Goal: Communication & Community: Answer question/provide support

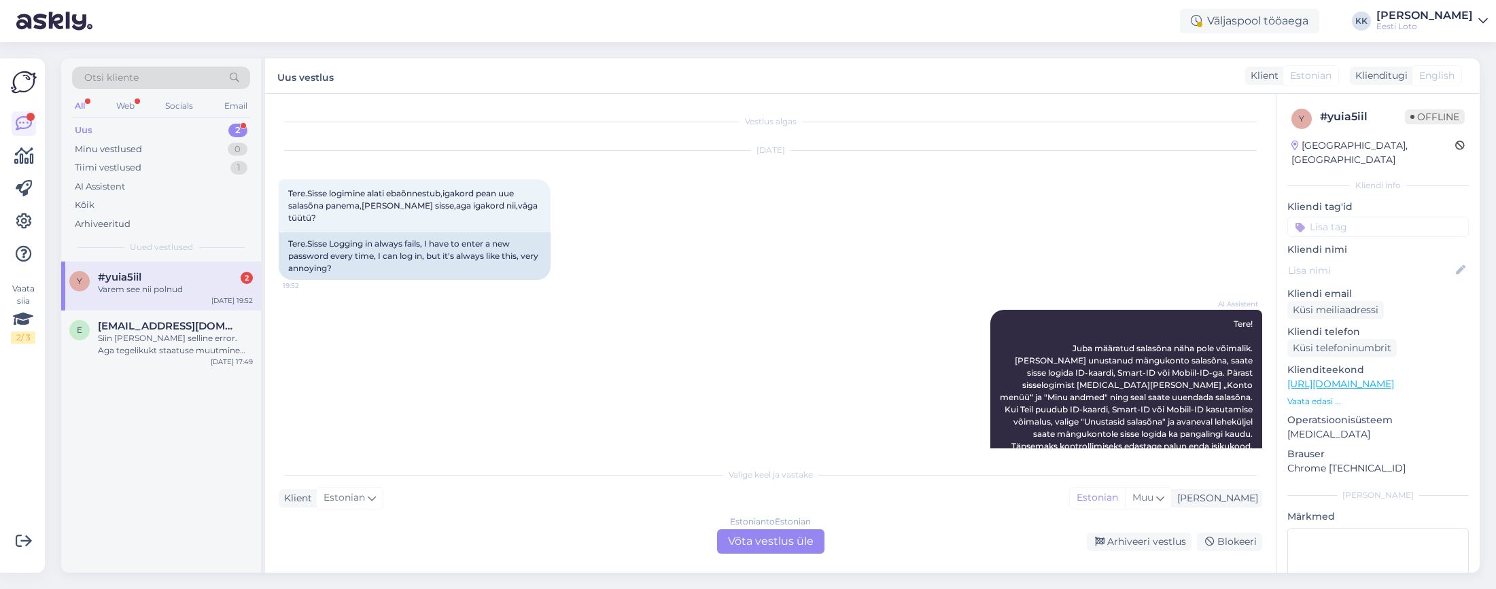
scroll to position [3, 0]
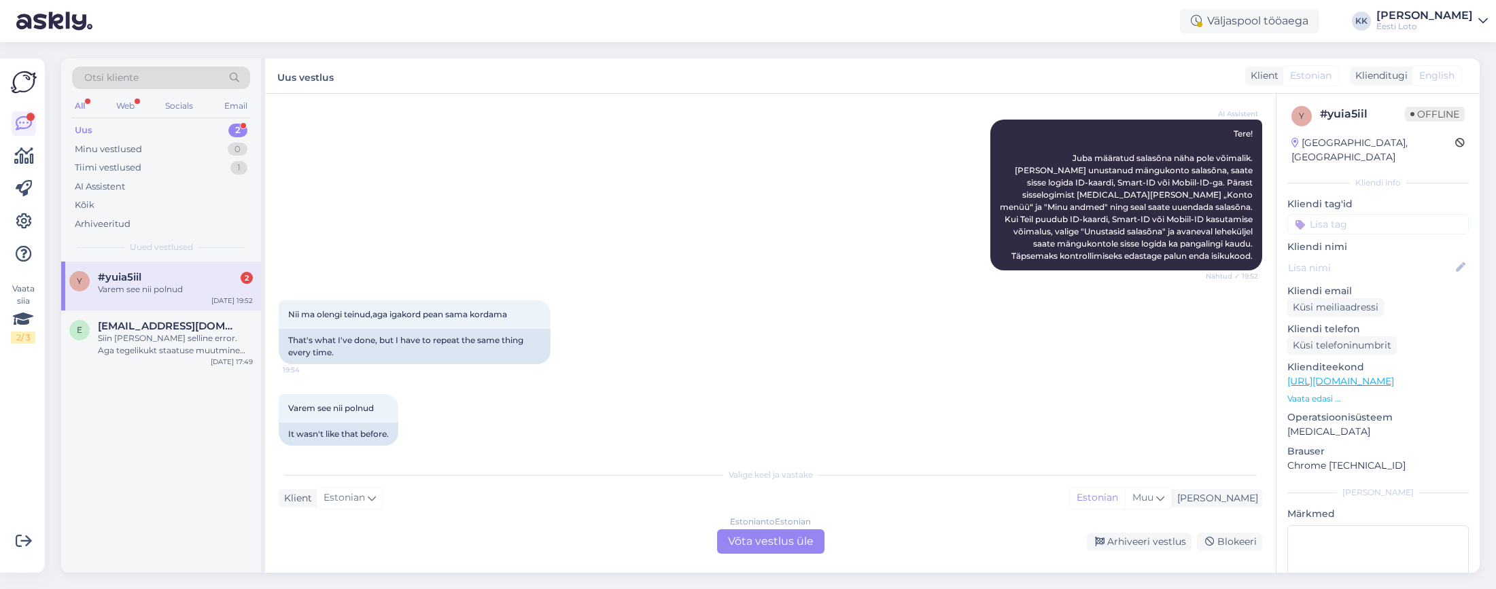
click at [162, 291] on div "Varem see nii polnud" at bounding box center [175, 289] width 155 height 12
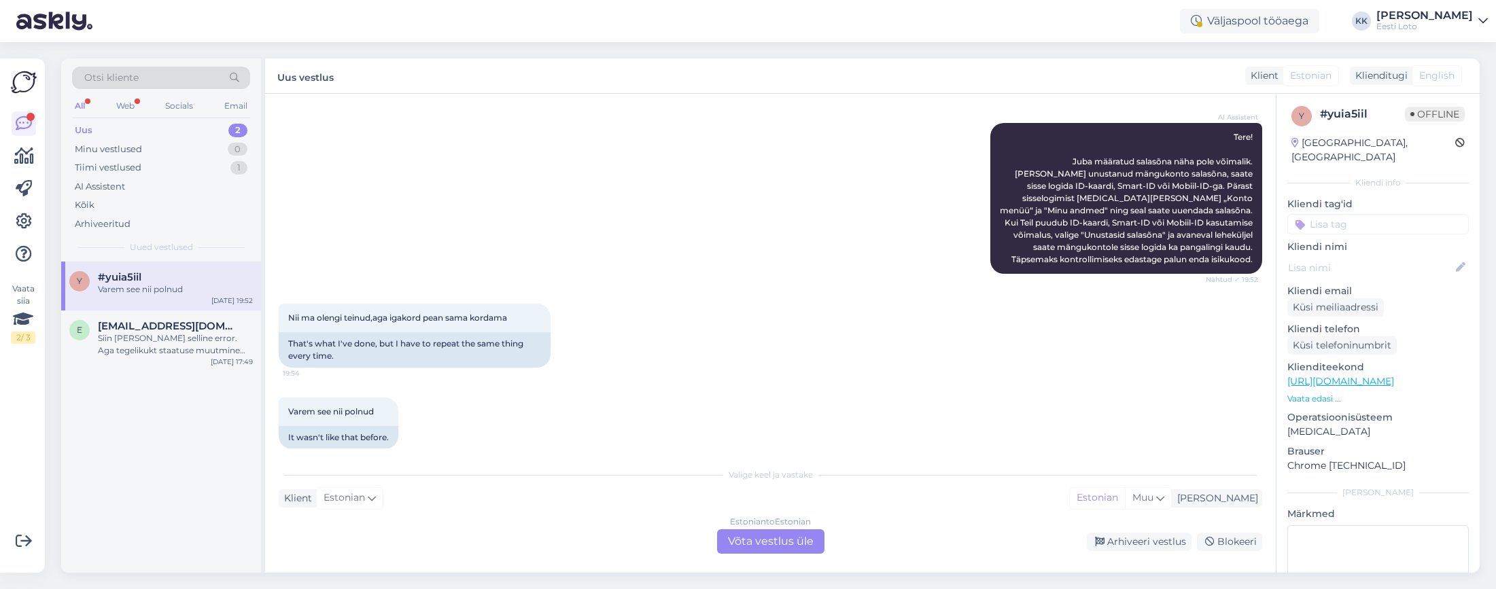
click at [748, 539] on div "Estonian to Estonian Võta vestlus üle" at bounding box center [770, 542] width 107 height 24
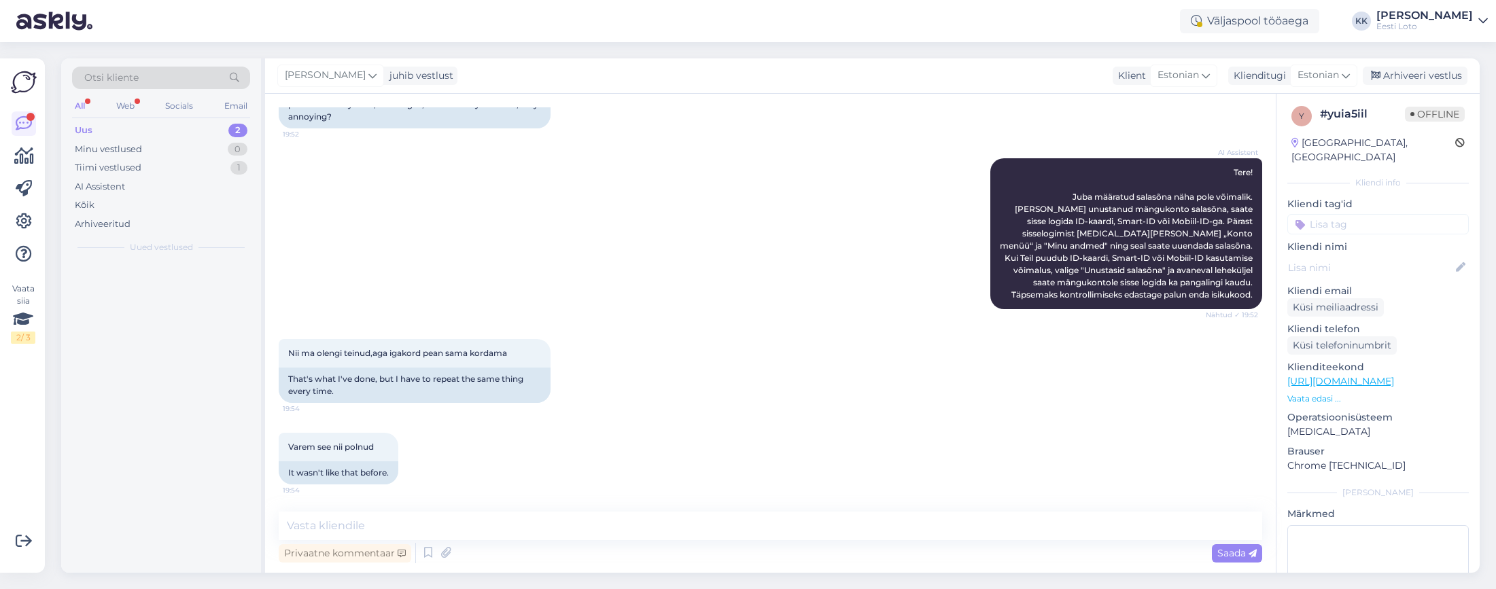
scroll to position [139, 0]
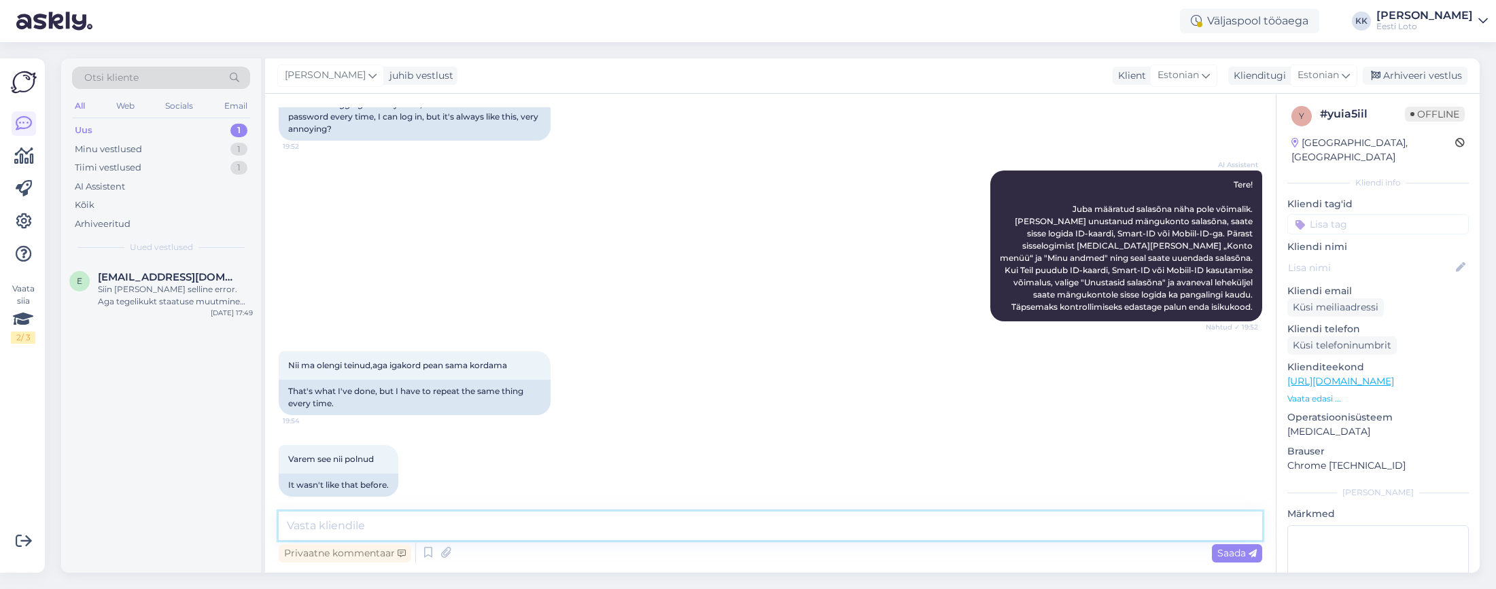
click at [633, 527] on textarea at bounding box center [771, 526] width 984 height 29
paste textarea "Soovitame kustutada veebilehitseja vahemälu ja kasutada võimaluse korral erinev…"
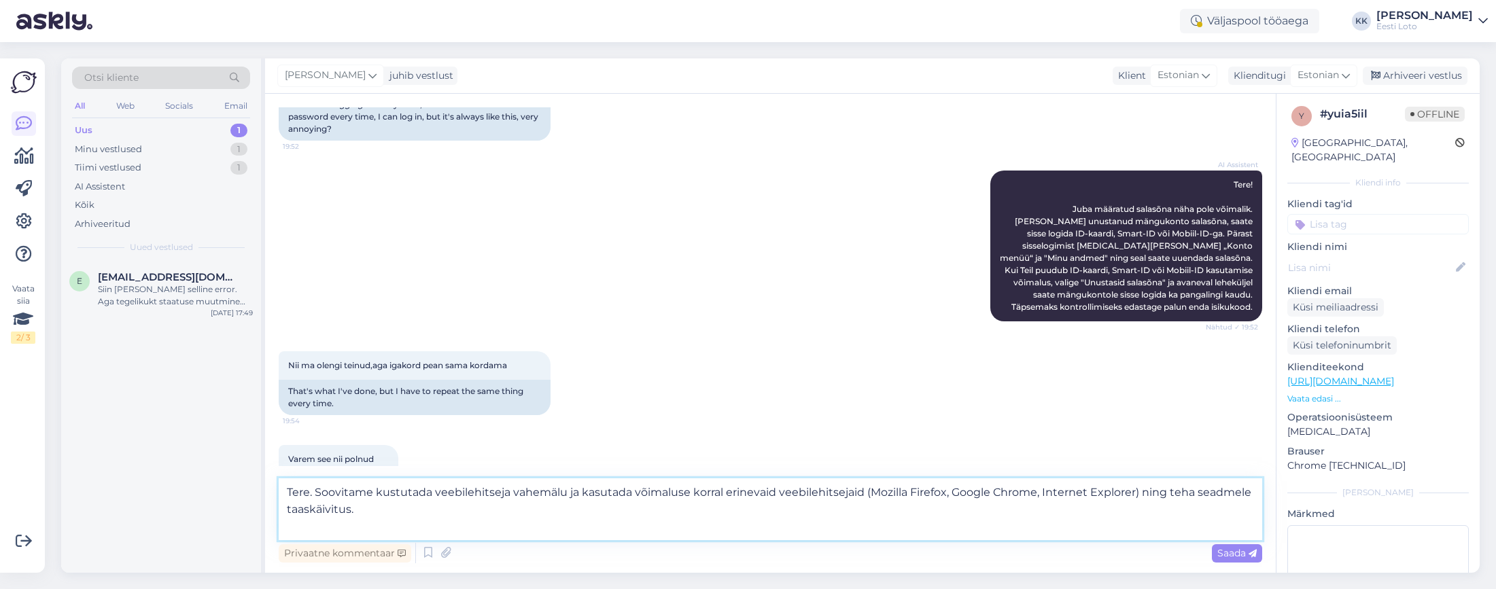
drag, startPoint x: 1143, startPoint y: 492, endPoint x: 1145, endPoint y: 504, distance: 12.5
click at [1145, 504] on textarea "Tere. Soovitame kustutada veebilehitseja vahemälu ja kasutada võimaluse korral …" at bounding box center [771, 510] width 984 height 62
click at [435, 515] on textarea "Tere. Soovitame kustutada veebilehitseja vahemälu ja kasutada võimaluse korral …" at bounding box center [771, 510] width 984 height 62
type textarea "Tere. Soovitame kustutada veebilehitseja vahemälu ja kasutada võimaluse korral …"
click at [1230, 551] on span "Saada" at bounding box center [1236, 553] width 39 height 12
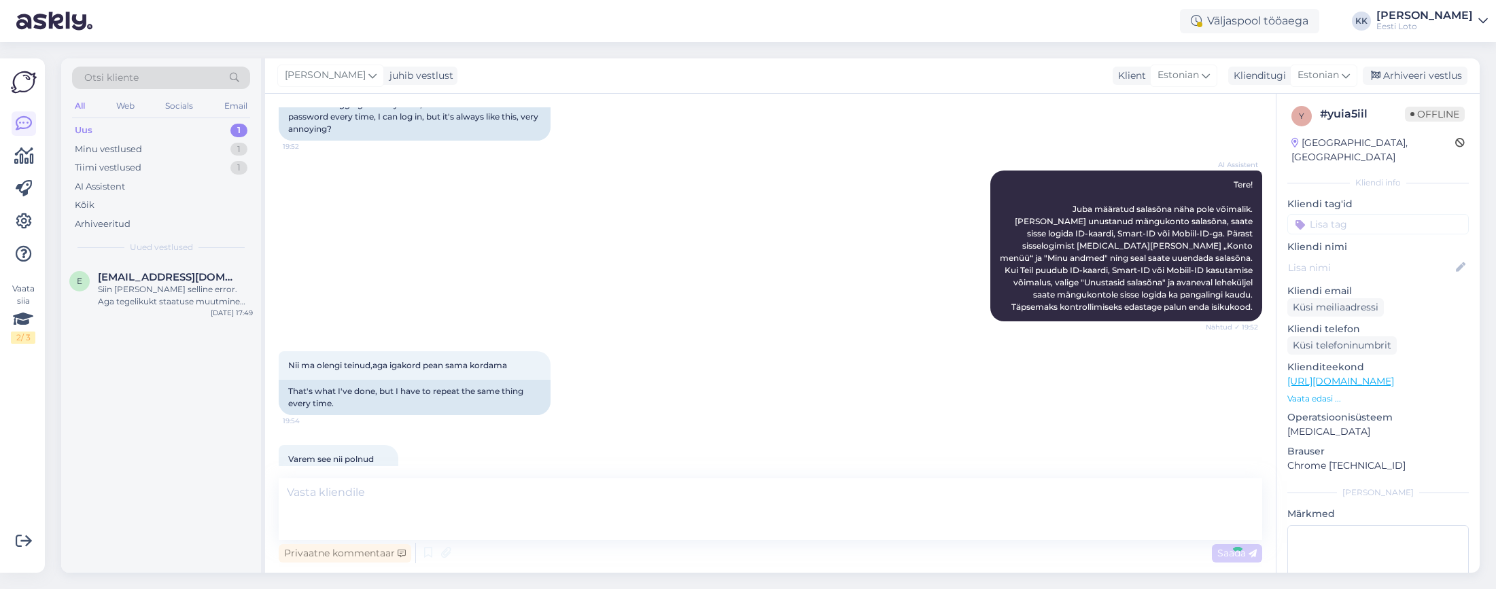
scroll to position [235, 0]
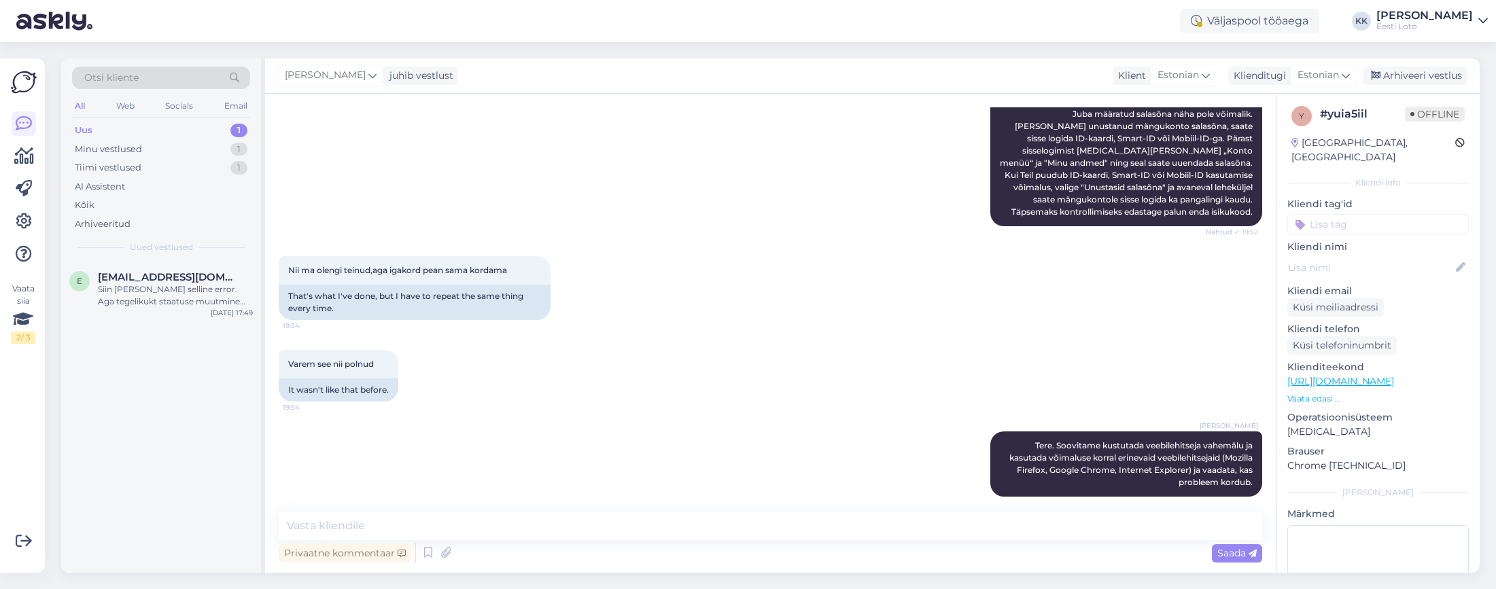
click at [1370, 214] on input at bounding box center [1379, 224] width 182 height 20
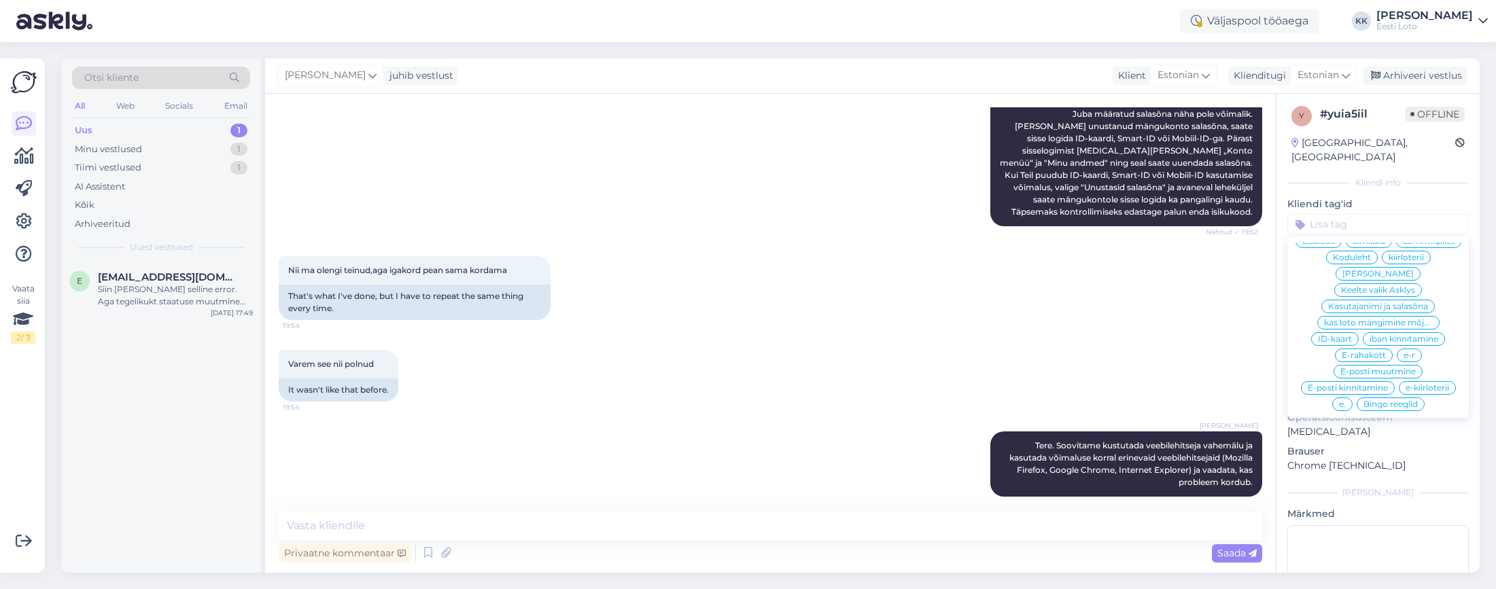
scroll to position [326, 0]
click at [1383, 307] on span "Kasutajanimi ja salasõna" at bounding box center [1378, 311] width 100 height 8
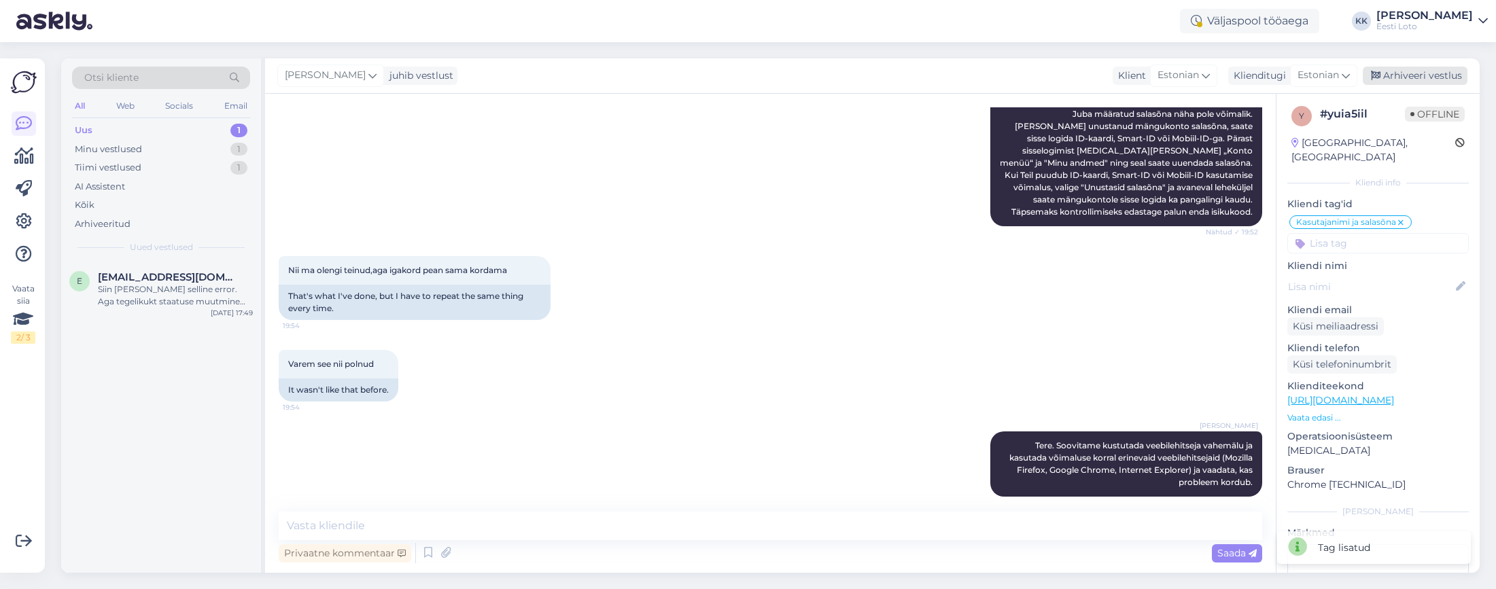
click at [1392, 70] on div "Arhiveeri vestlus" at bounding box center [1415, 76] width 105 height 18
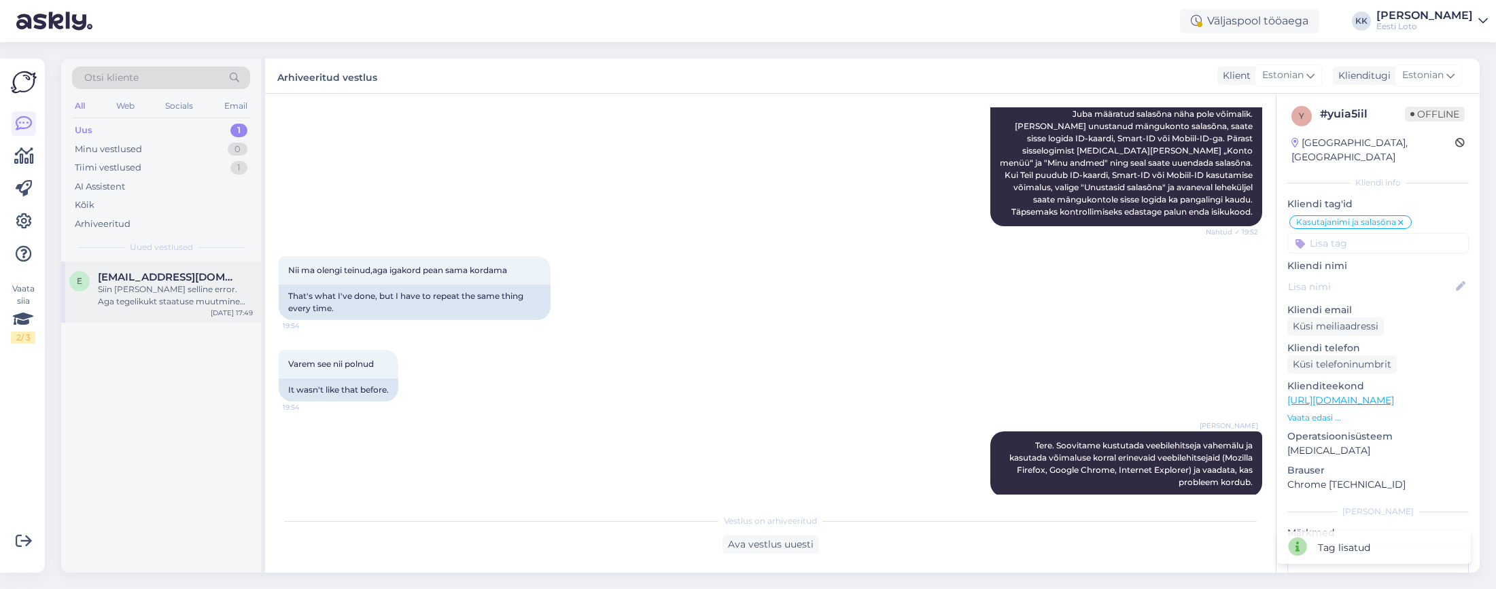
click at [153, 300] on div "Siin [PERSON_NAME] selline error. Aga tegelikukt staatuse muutmine õnnestus" at bounding box center [175, 295] width 155 height 24
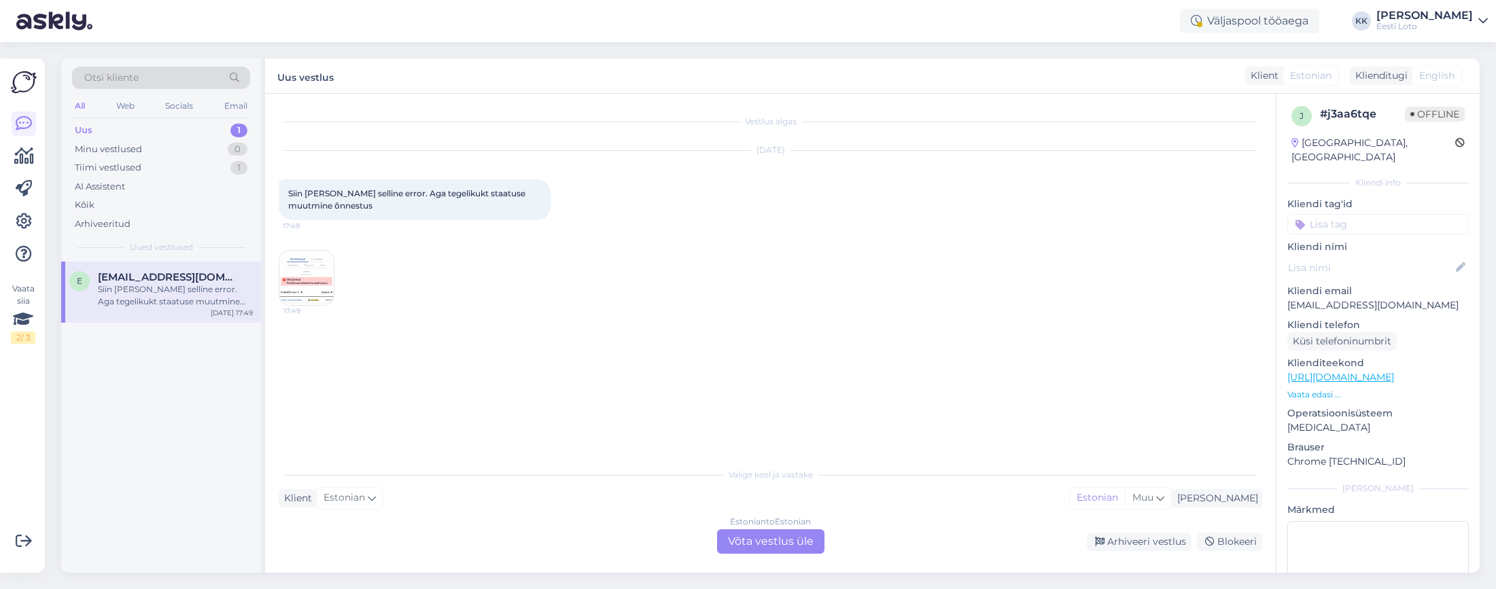
click at [742, 540] on div "Estonian to Estonian Võta vestlus üle" at bounding box center [770, 542] width 107 height 24
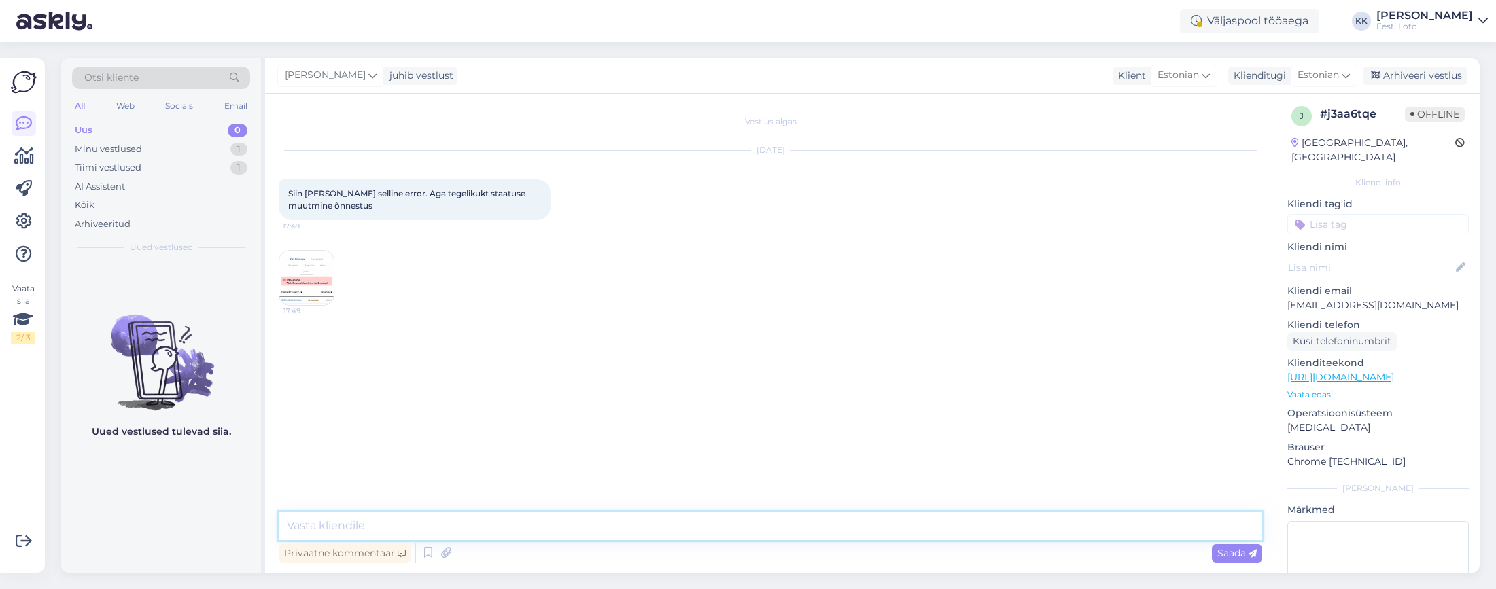
click at [640, 520] on textarea at bounding box center [771, 526] width 984 height 29
click at [300, 280] on img at bounding box center [306, 278] width 54 height 54
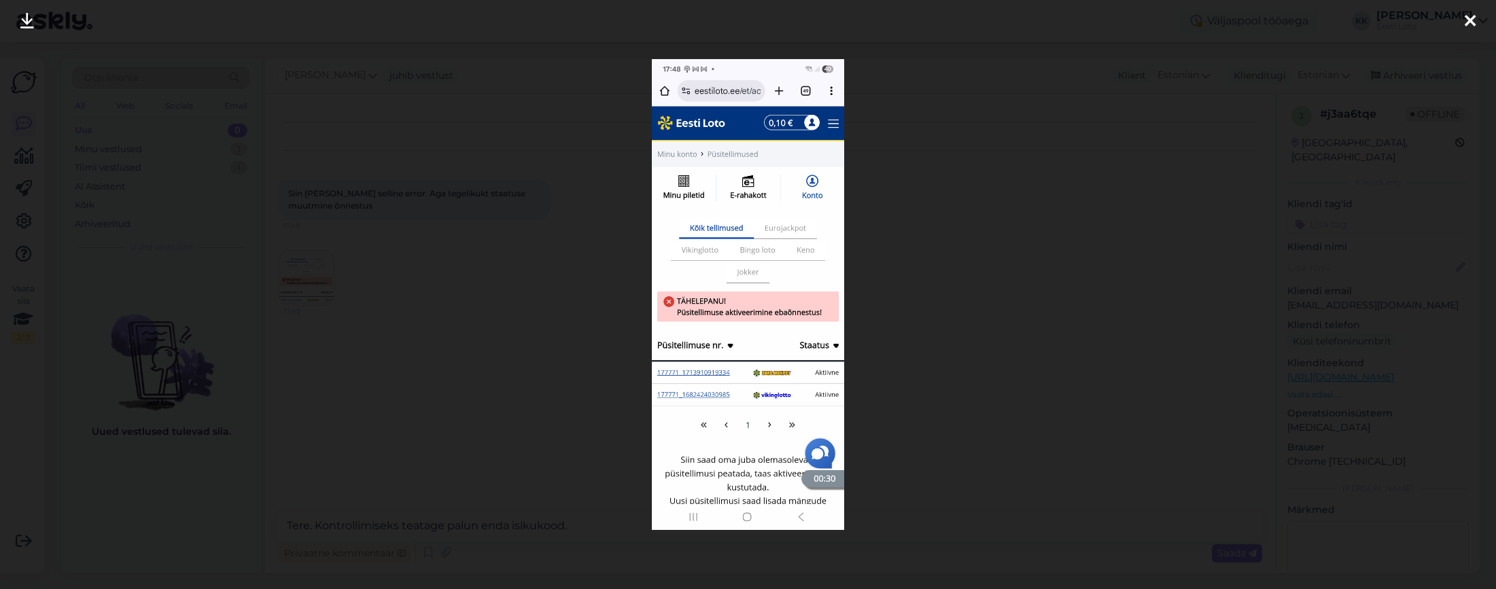
click at [1471, 17] on icon at bounding box center [1470, 22] width 11 height 18
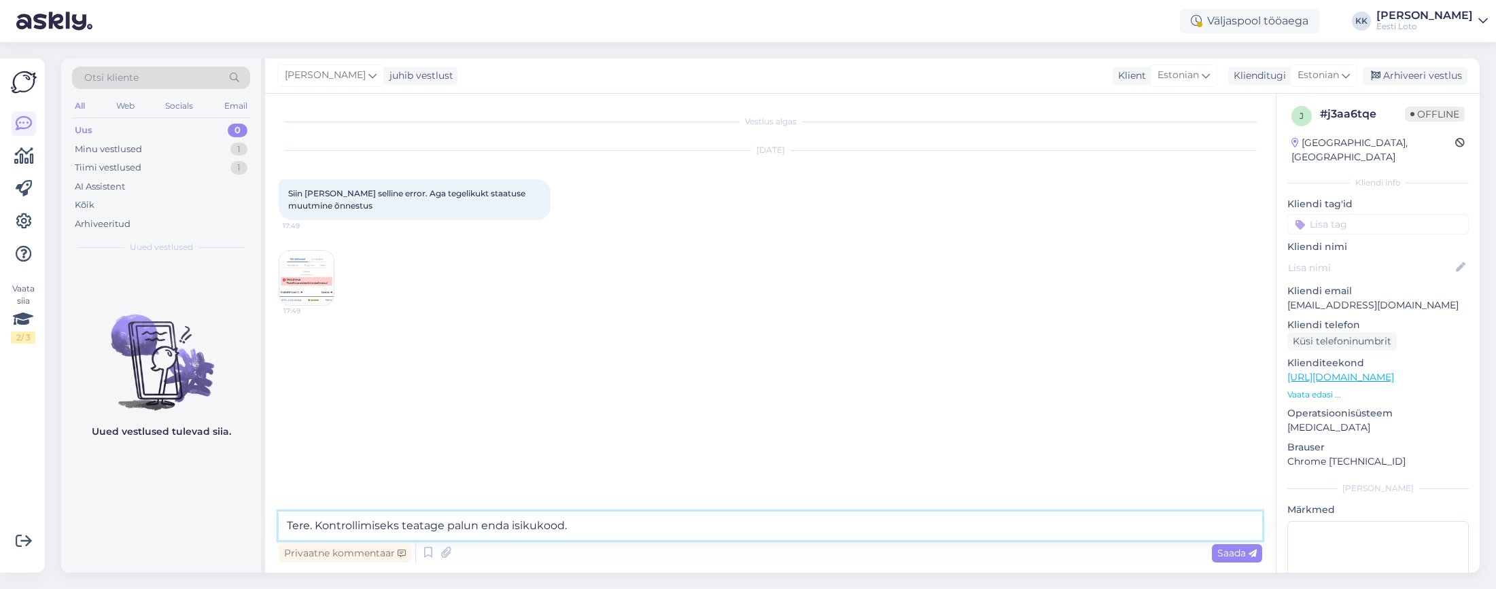
drag, startPoint x: 575, startPoint y: 525, endPoint x: 317, endPoint y: 527, distance: 258.3
click at [317, 527] on textarea "Tere. Kontrollimiseks teatage palun enda isikukood." at bounding box center [771, 526] width 984 height 29
click at [522, 527] on textarea "Tere. Üldisi tõrkeid Eesti Loto kodulehel püstellimuse aktiveerimisel ei esine." at bounding box center [771, 526] width 984 height 29
click at [746, 523] on textarea "Tere. Üldisi tõrkeid Eesti Loto kodulehel püsitellimuse aktiveerimisel ei esine." at bounding box center [771, 526] width 984 height 29
type textarea "Tere. Üldisi tõrkeid Eesti Loto kodulehel püsitellimuse aktiveerimisel ei esine…"
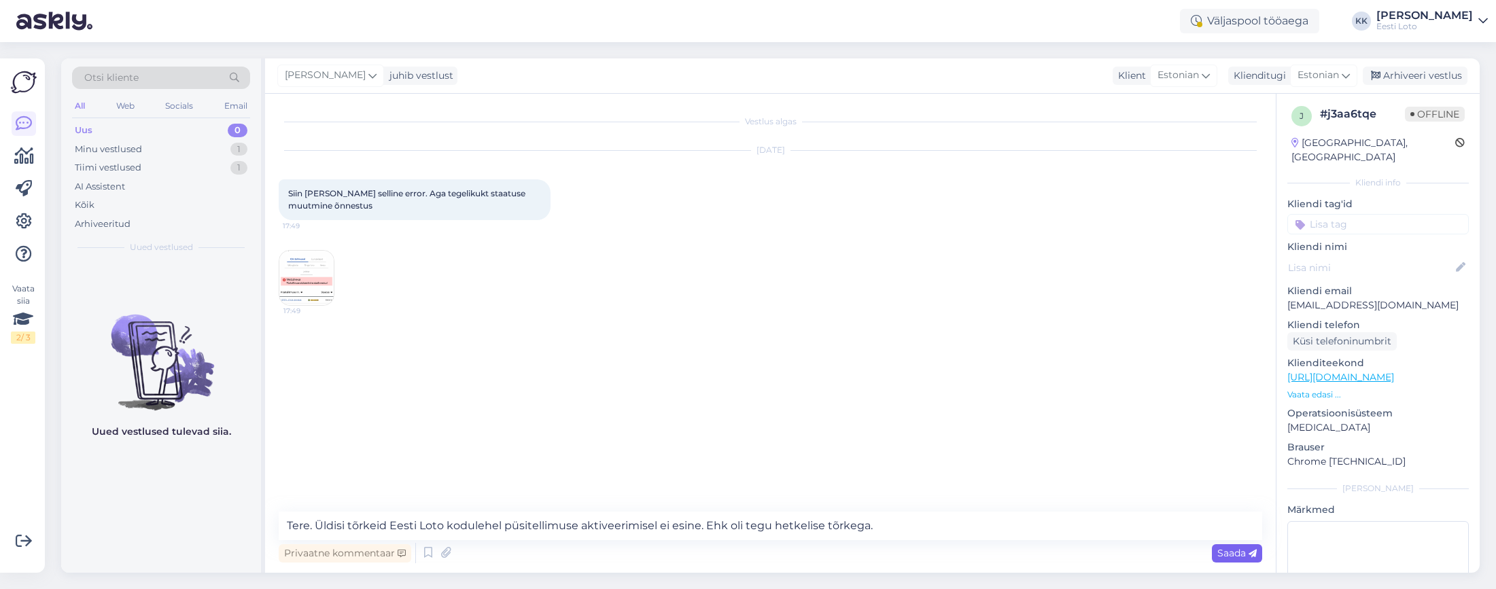
click at [1223, 555] on span "Saada" at bounding box center [1236, 553] width 39 height 12
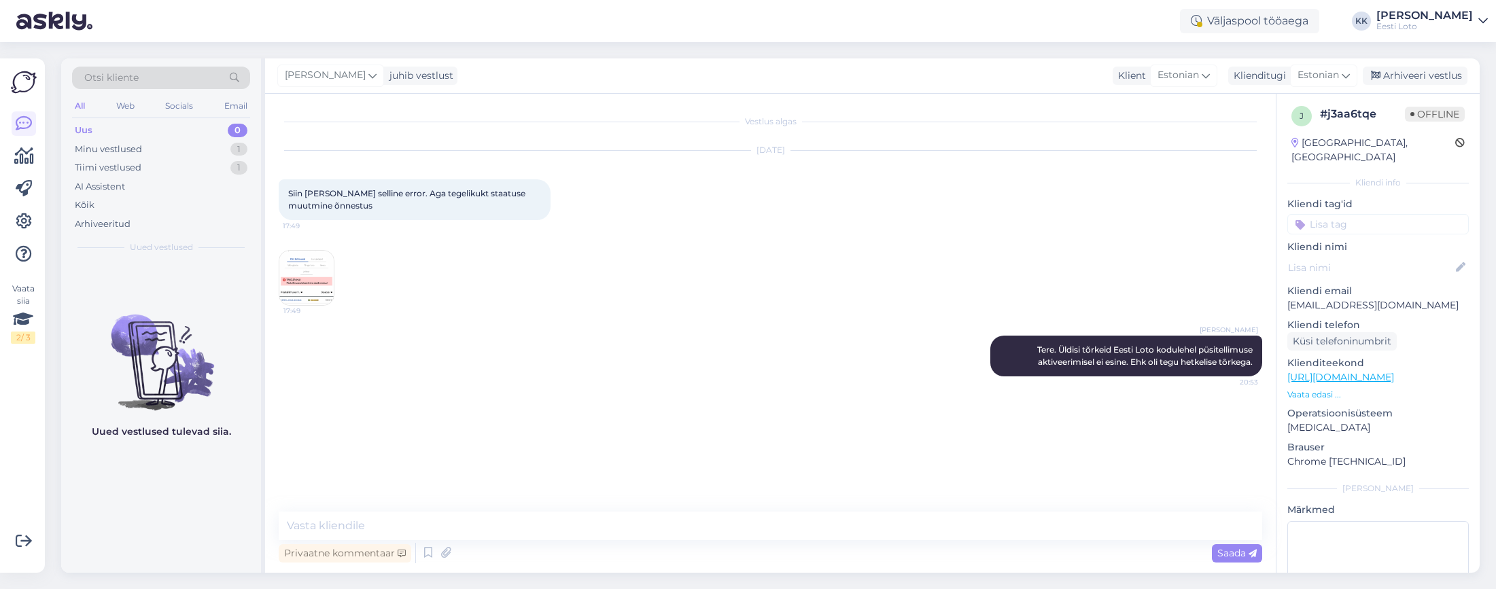
click at [1379, 214] on input at bounding box center [1379, 224] width 182 height 20
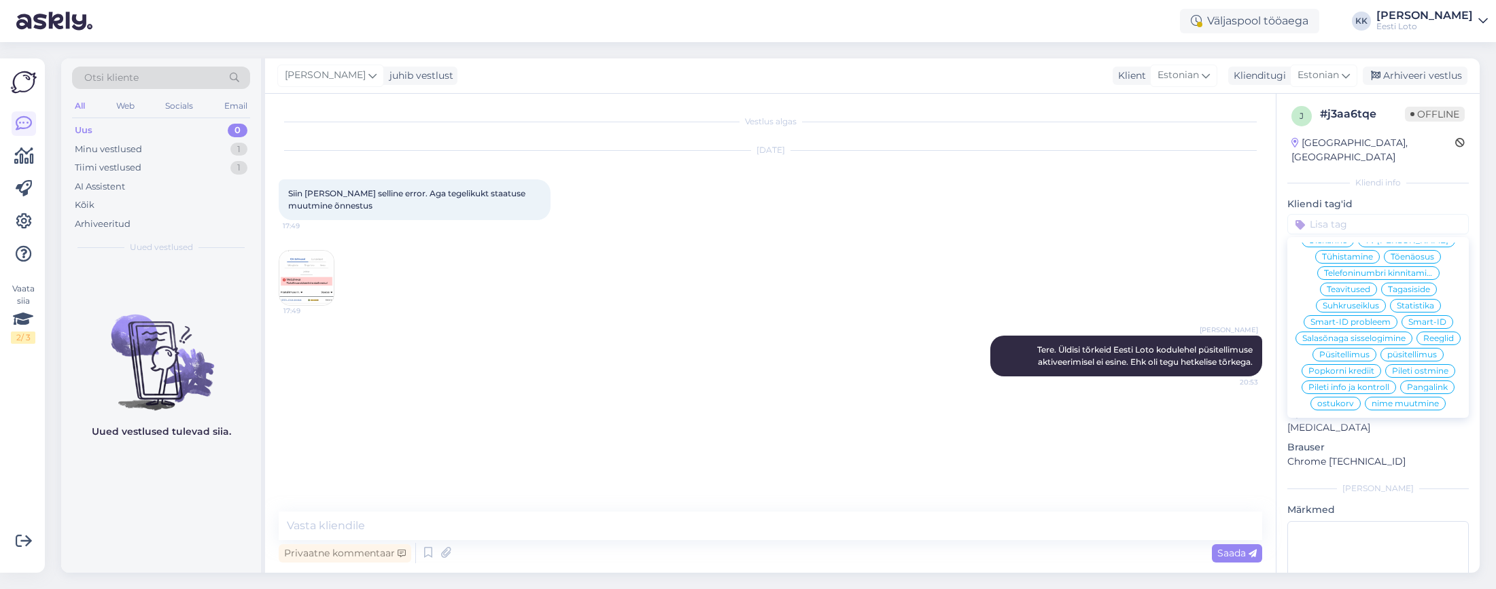
scroll to position [86, 0]
click at [1370, 351] on span "Püsitellimus" at bounding box center [1344, 355] width 50 height 8
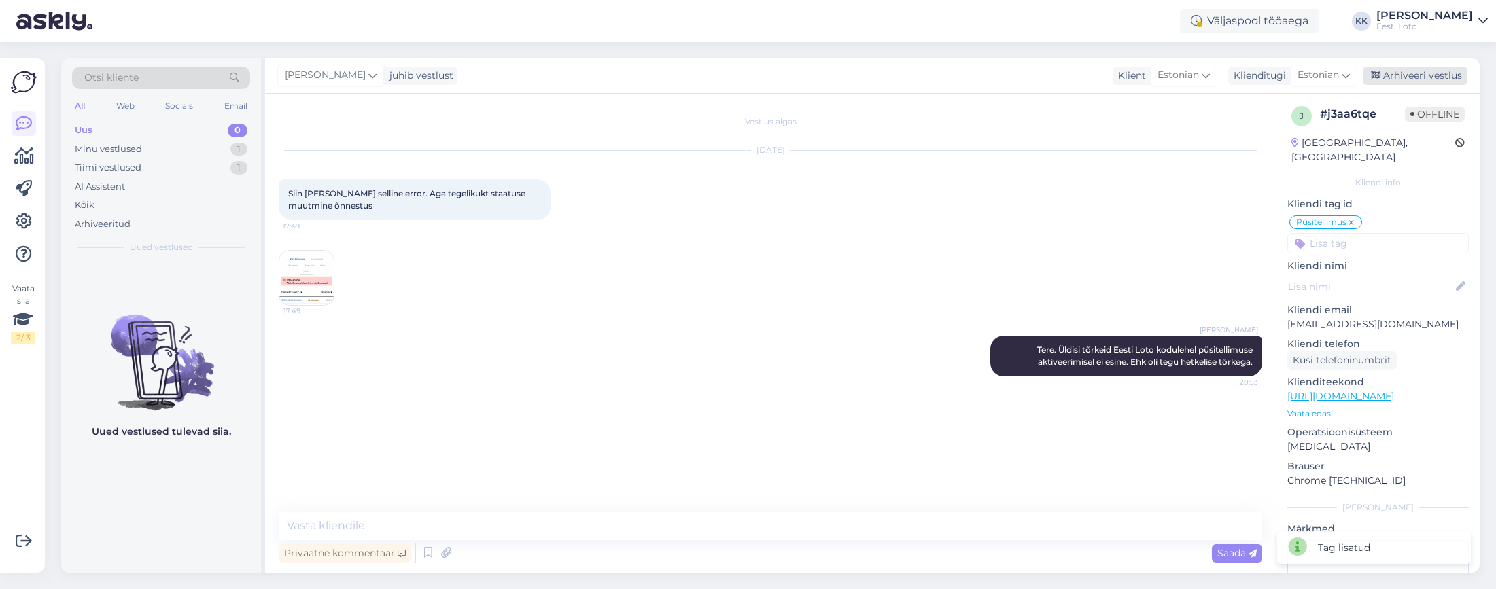
click at [1440, 76] on div "Arhiveeri vestlus" at bounding box center [1415, 76] width 105 height 18
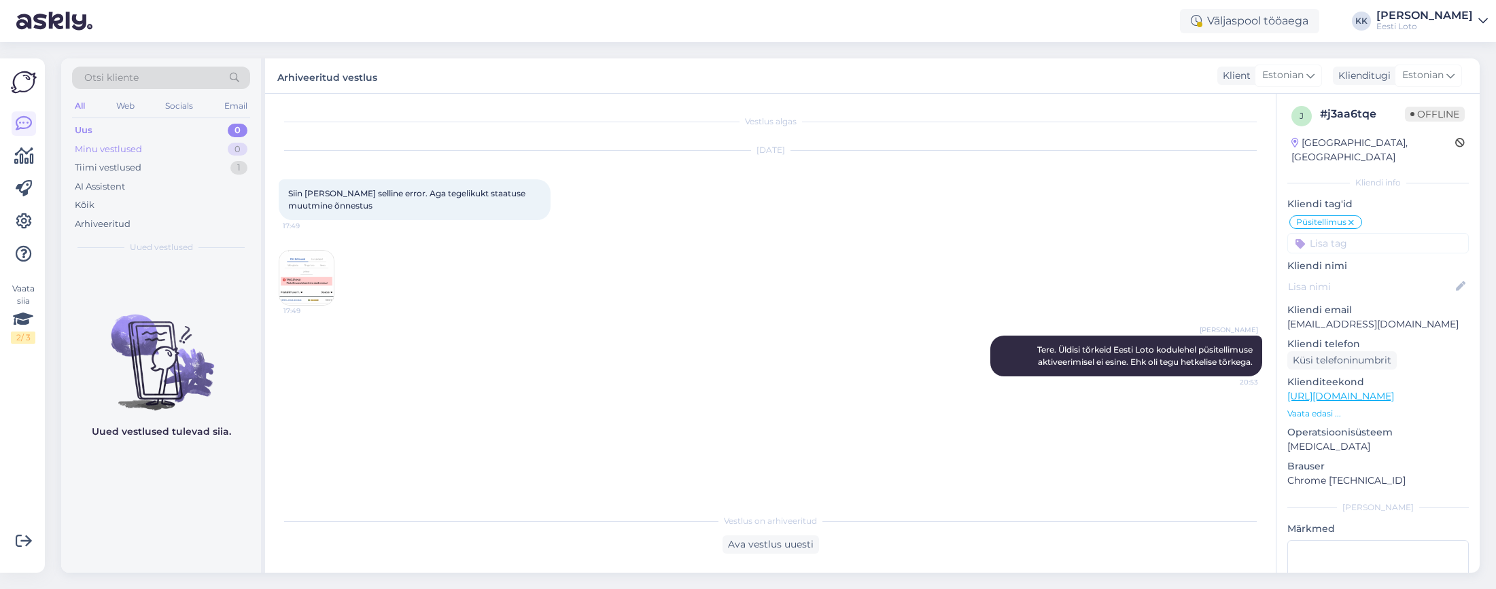
click at [109, 153] on div "Minu vestlused" at bounding box center [108, 150] width 67 height 14
click at [84, 127] on div "Uus" at bounding box center [83, 131] width 17 height 14
click at [144, 137] on div "Uus 0" at bounding box center [161, 130] width 178 height 19
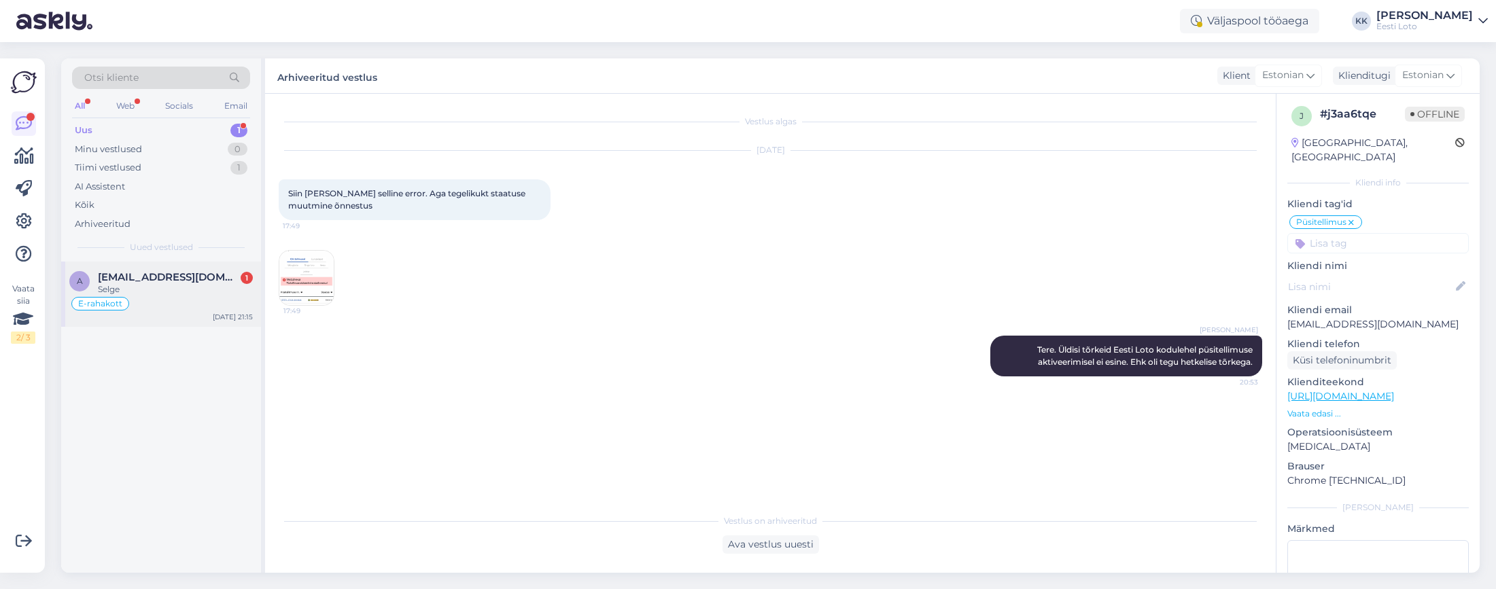
click at [162, 278] on span "[EMAIL_ADDRESS][DOMAIN_NAME]" at bounding box center [168, 277] width 141 height 12
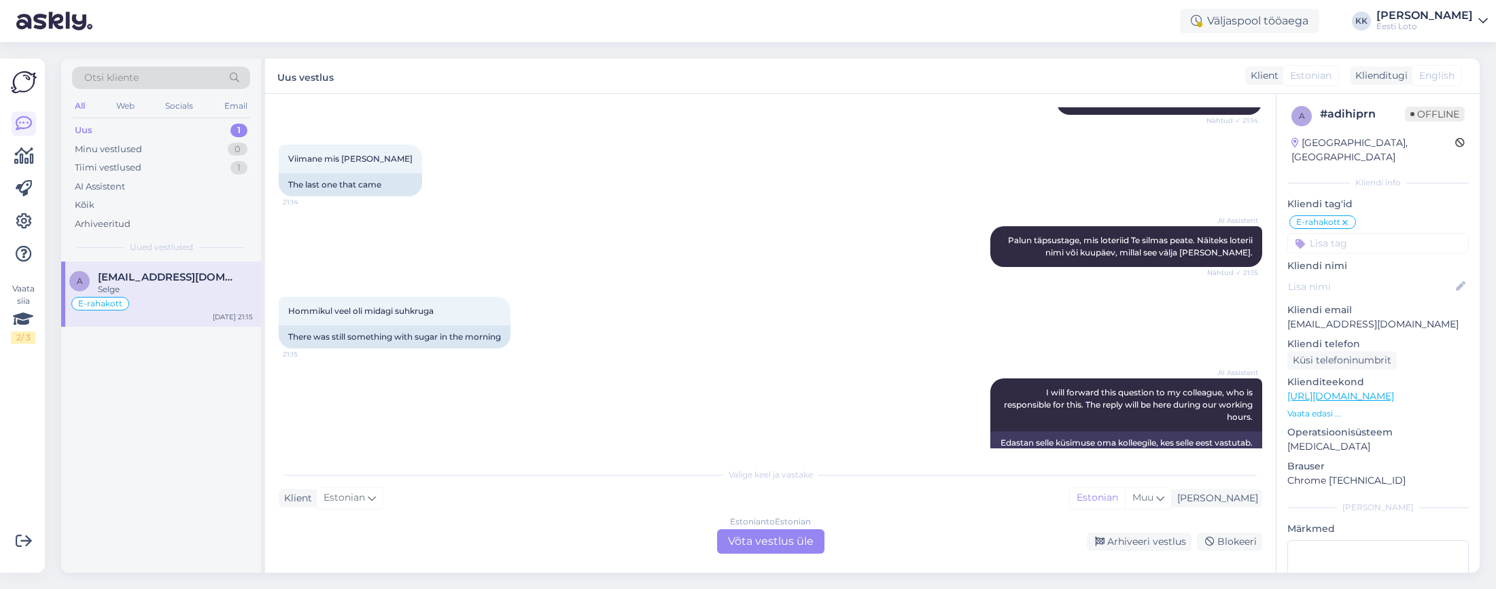
scroll to position [1905, 0]
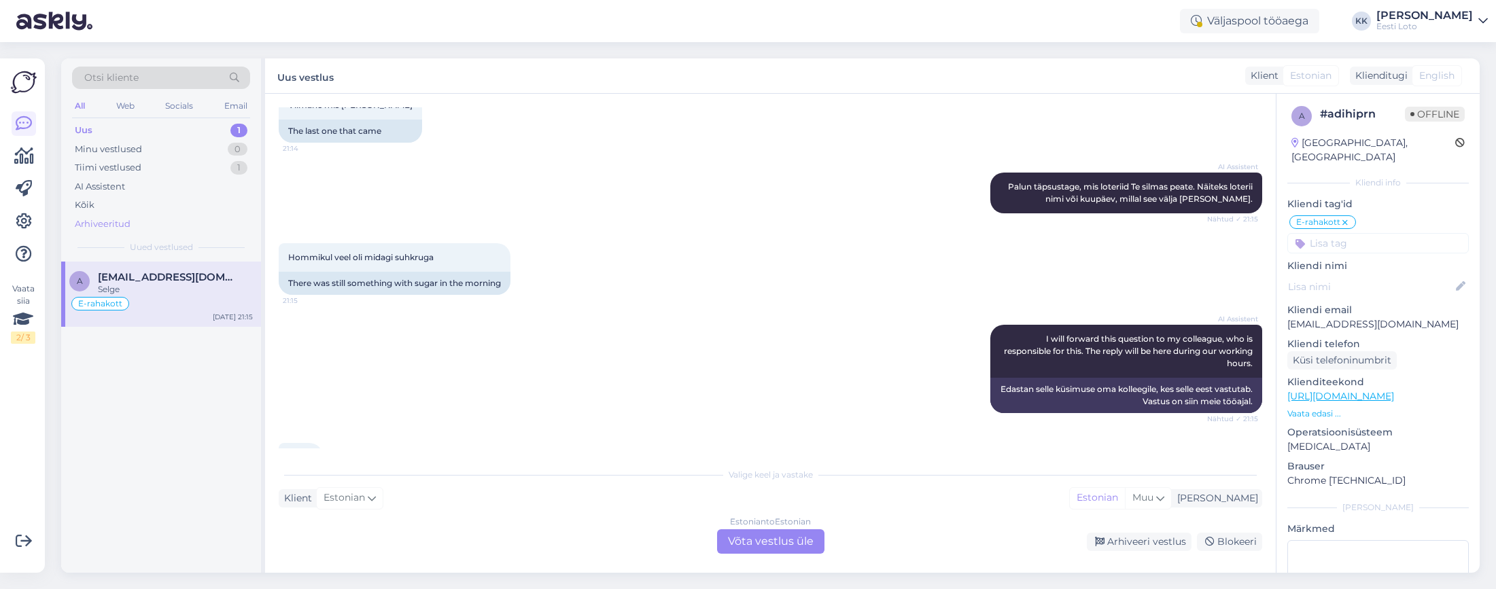
click at [92, 222] on div "Arhiveeritud" at bounding box center [103, 225] width 56 height 14
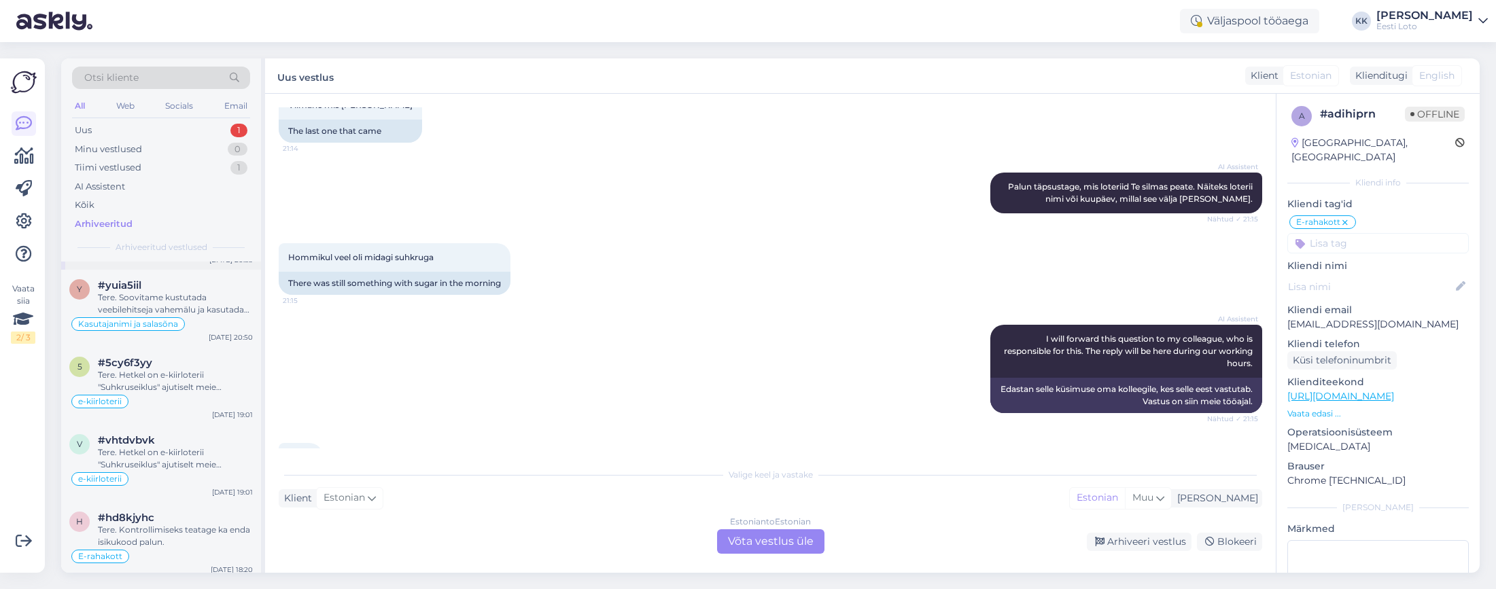
scroll to position [84, 0]
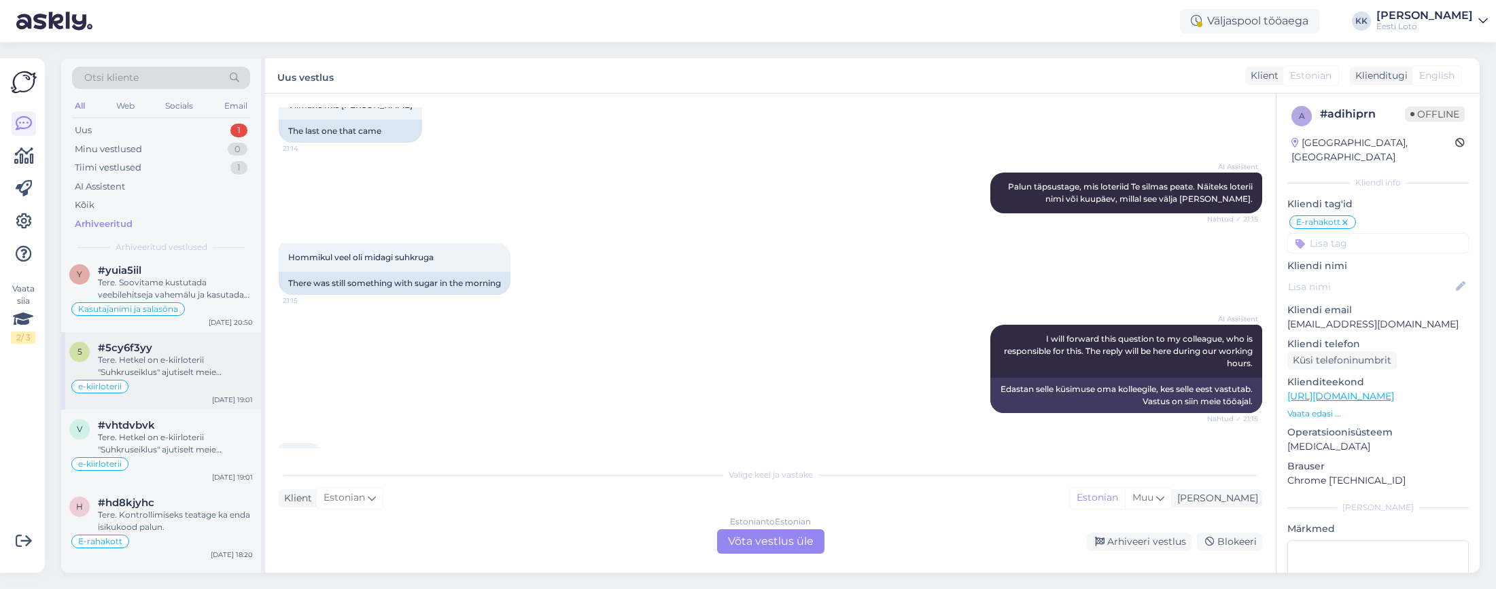
click at [162, 372] on div "Tere. Hetkel on e-kiirloterii "Suhkruseiklus" ajutiselt meie kodulehelt eemalda…" at bounding box center [175, 366] width 155 height 24
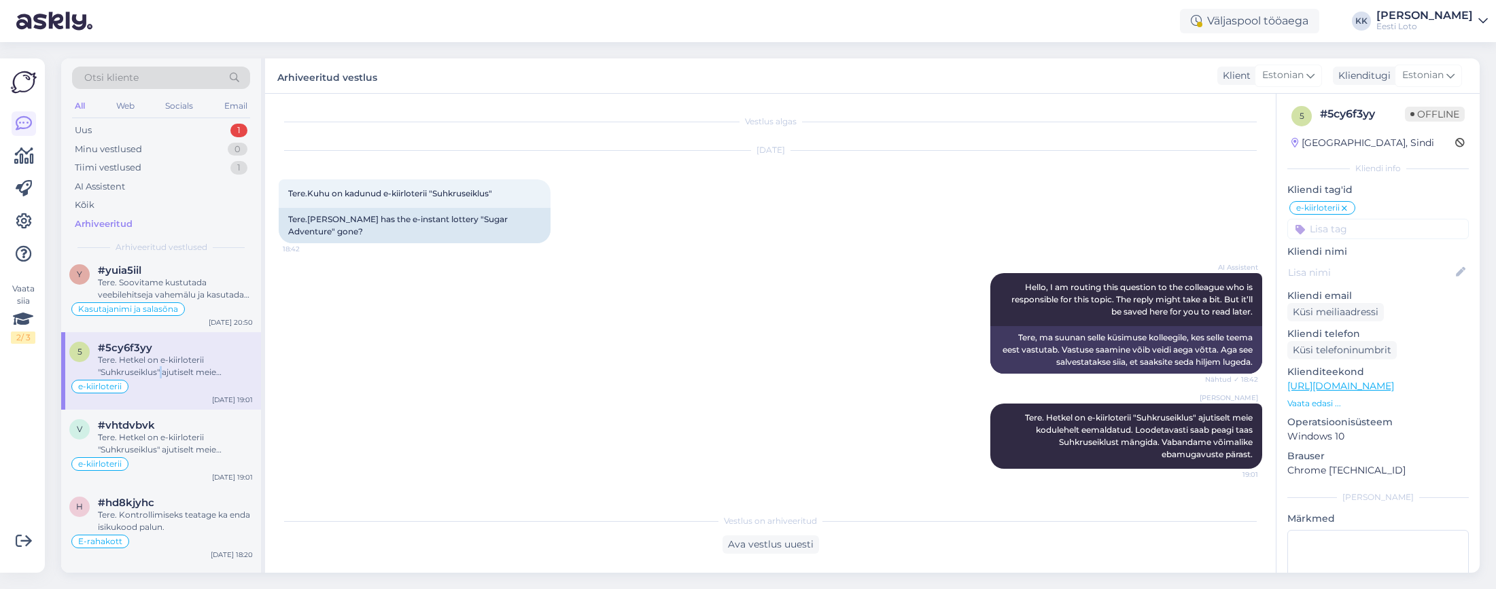
scroll to position [0, 0]
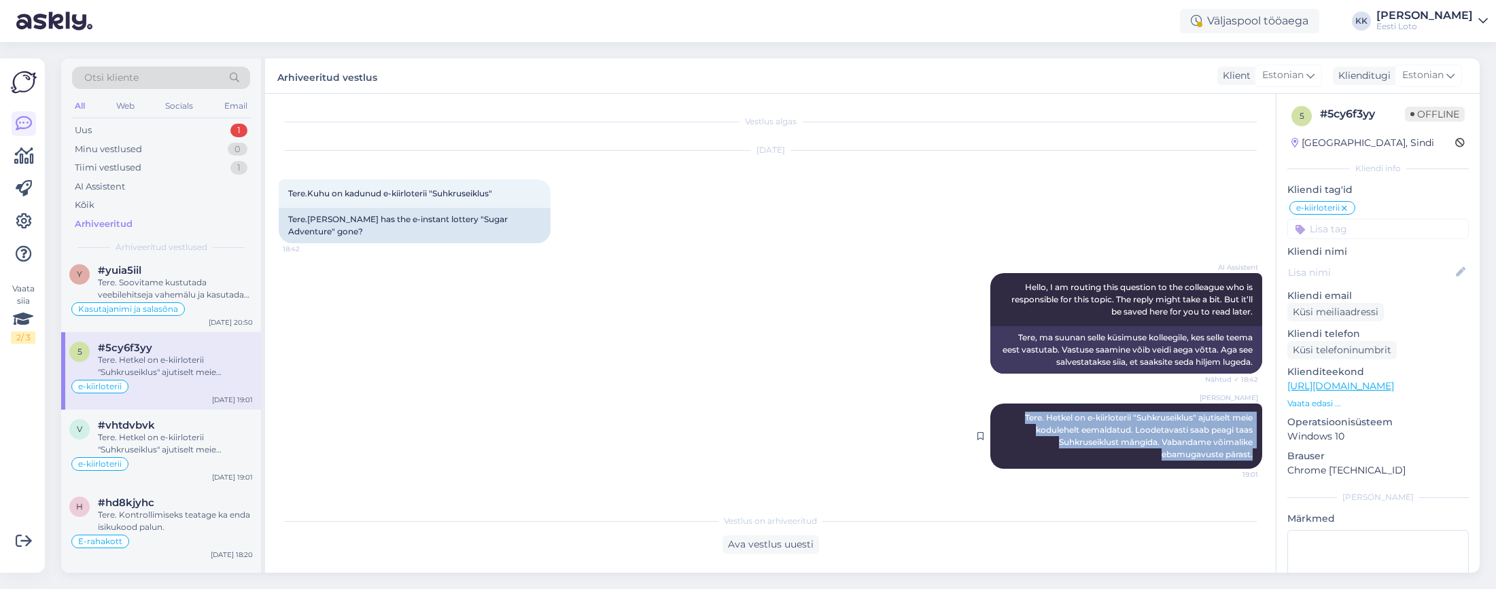
drag, startPoint x: 1021, startPoint y: 404, endPoint x: 1254, endPoint y: 443, distance: 235.7
click at [1254, 443] on div "[PERSON_NAME] Tere. Hetkel on e-kiirloterii "Suhkruseiklus" ajutiselt meie kodu…" at bounding box center [1126, 436] width 272 height 65
copy span "Tere. Hetkel on e-kiirloterii "Suhkruseiklus" ajutiselt meie kodulehelt eemalda…"
click at [110, 129] on div "Uus 1" at bounding box center [161, 130] width 178 height 19
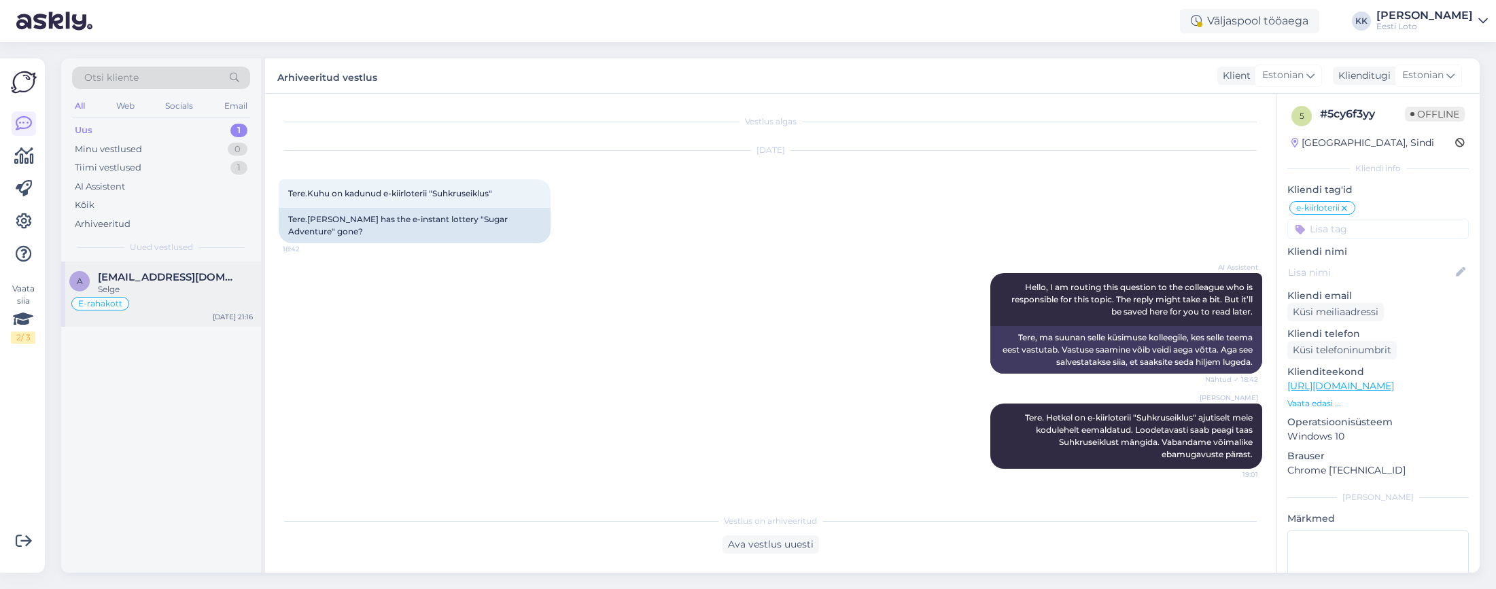
click at [178, 303] on div "E-rahakott" at bounding box center [161, 304] width 184 height 16
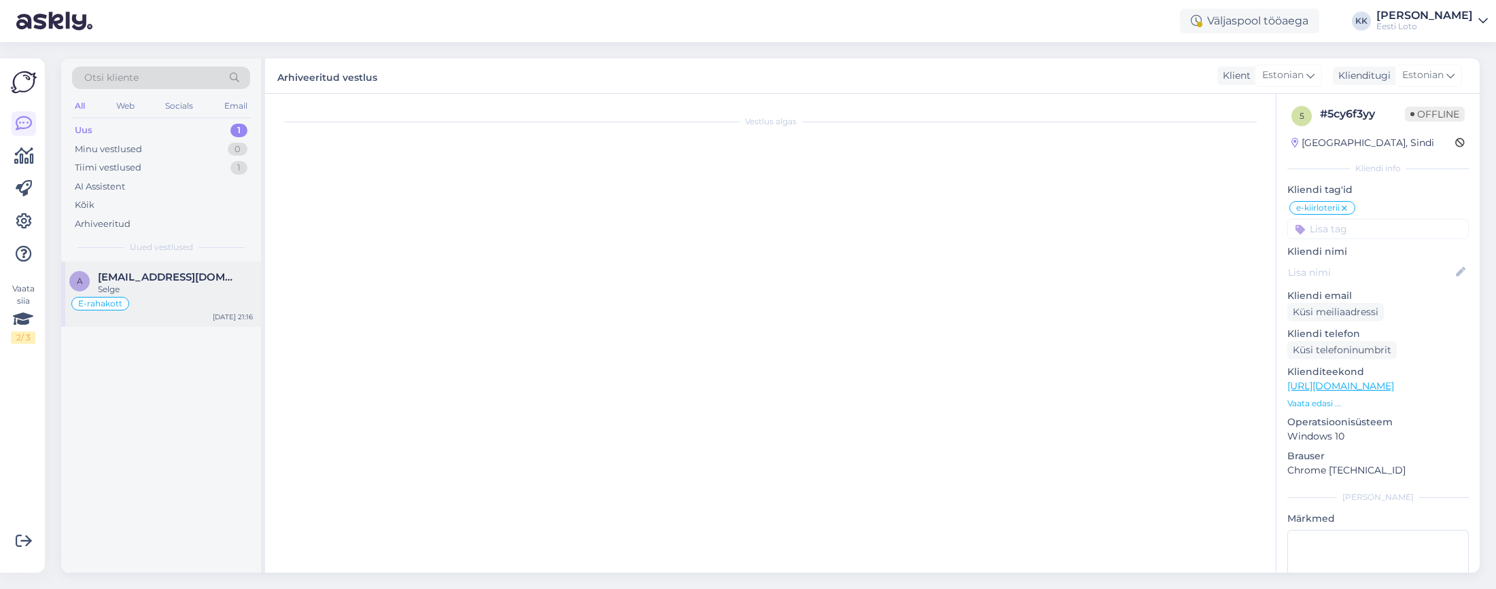
scroll to position [1905, 0]
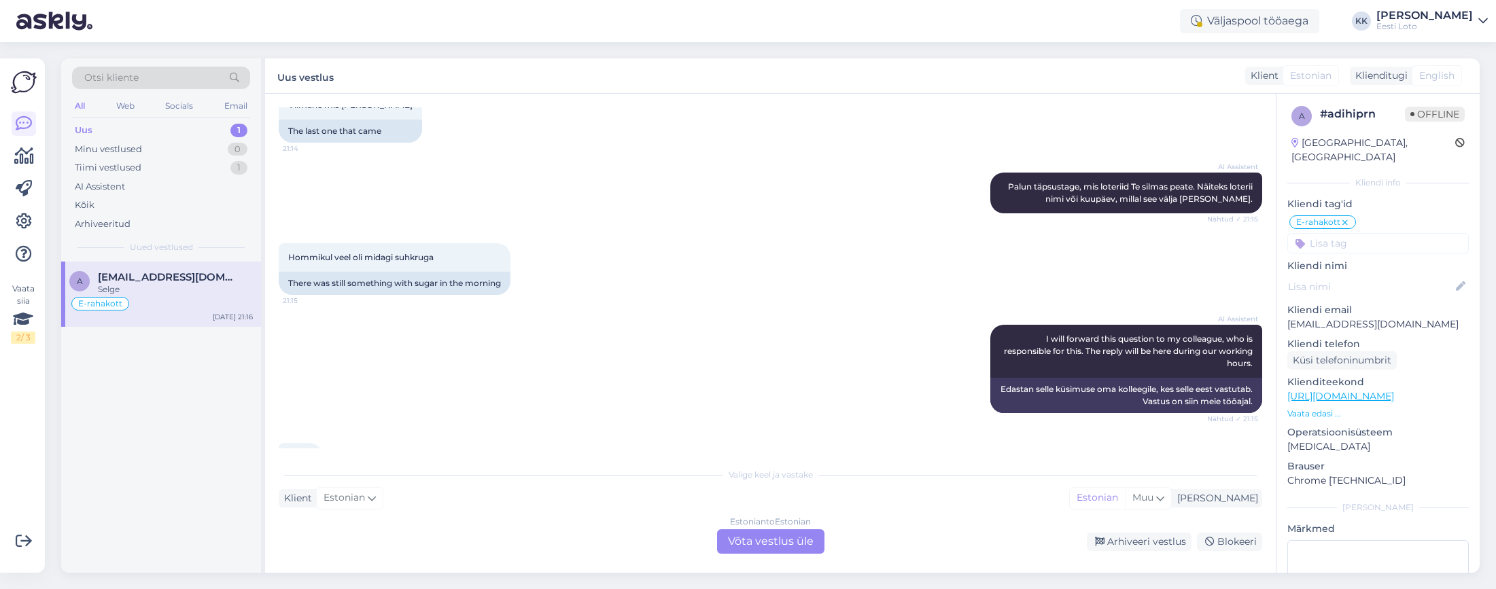
click at [796, 540] on div "Estonian to Estonian Võta vestlus üle" at bounding box center [770, 542] width 107 height 24
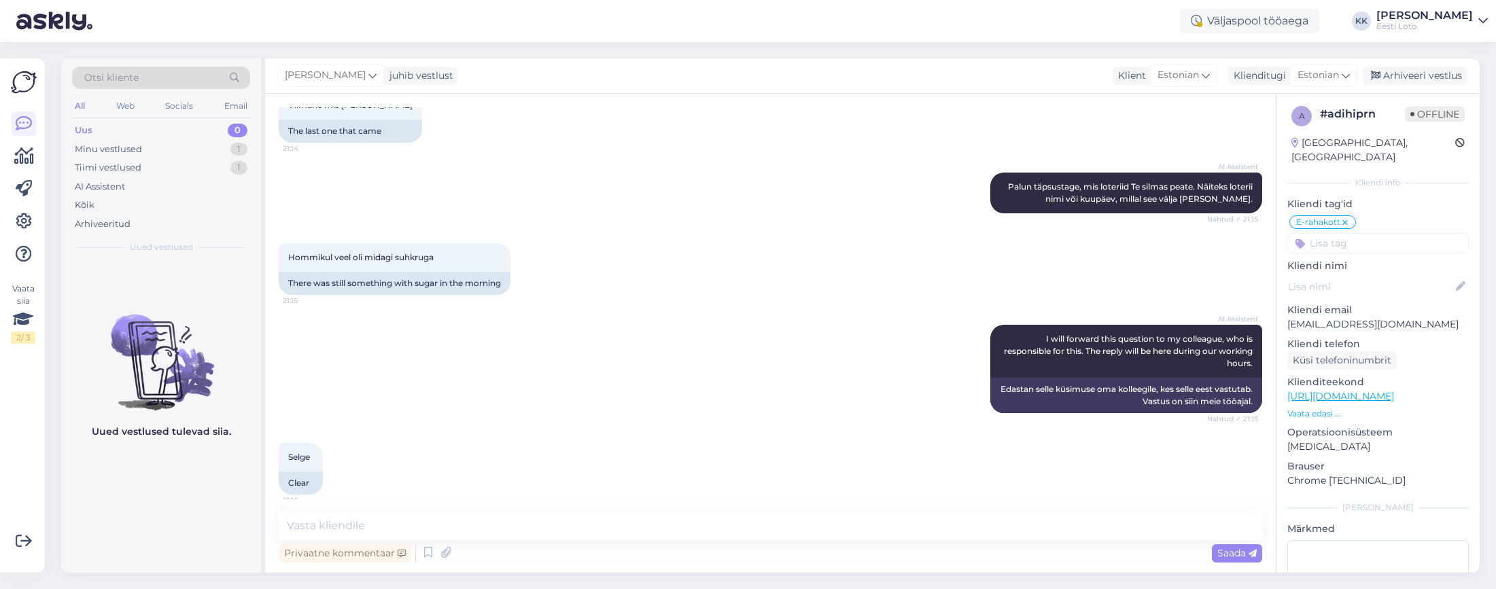
scroll to position [1854, 0]
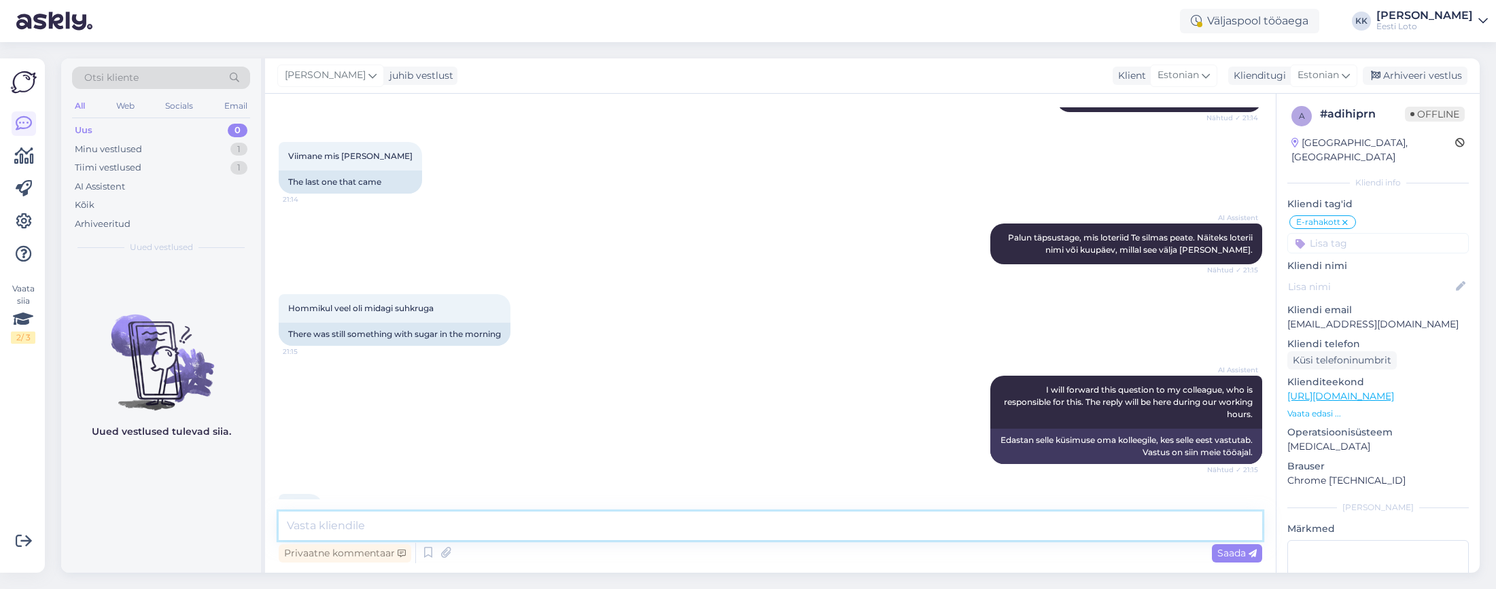
click at [572, 524] on textarea at bounding box center [771, 526] width 984 height 29
paste textarea "Tere. Hetkel on e-kiirloterii "Suhkruseiklus" ajutiselt meie kodulehelt eemalda…"
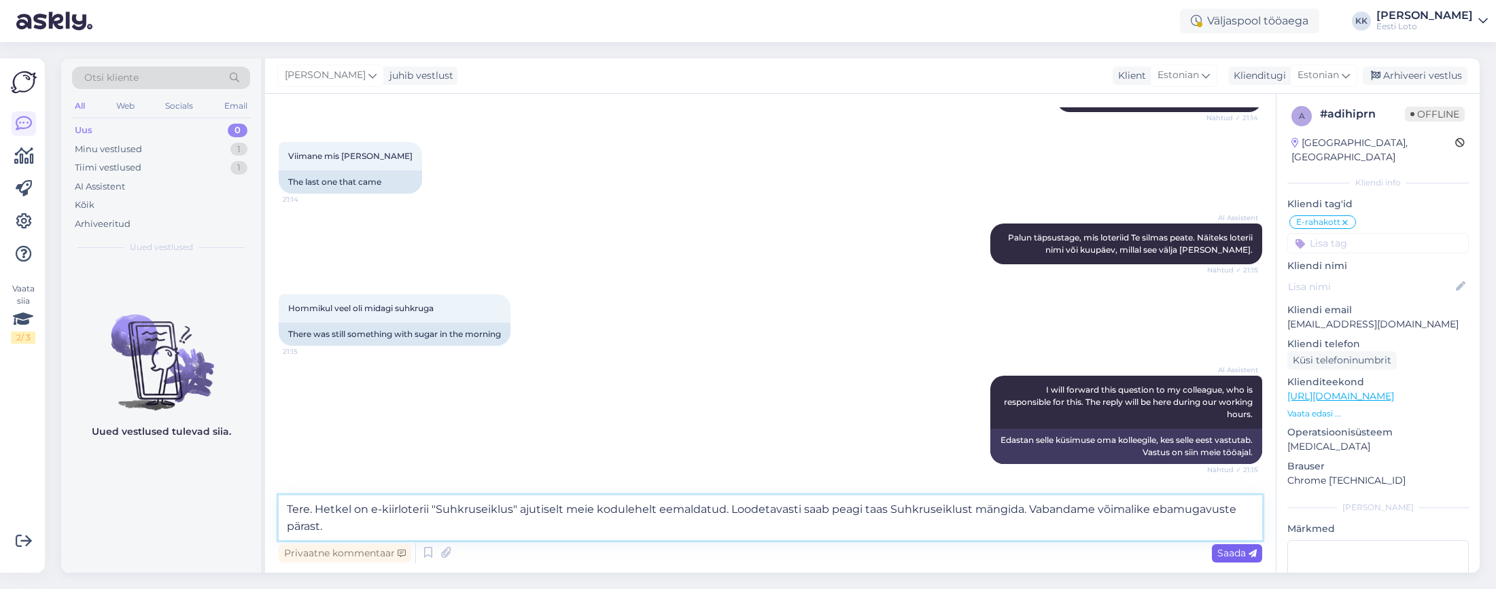
type textarea "Tere. Hetkel on e-kiirloterii "Suhkruseiklus" ajutiselt meie kodulehelt eemalda…"
click at [1223, 554] on span "Saada" at bounding box center [1236, 553] width 39 height 12
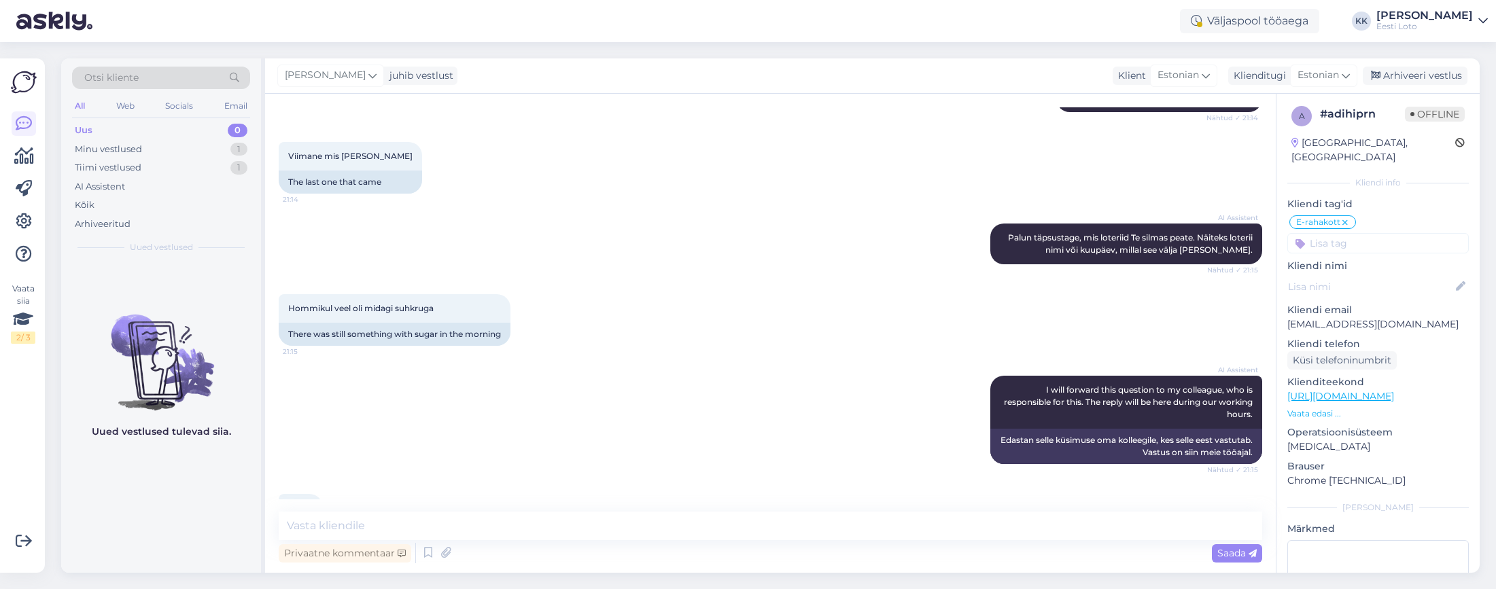
scroll to position [1949, 0]
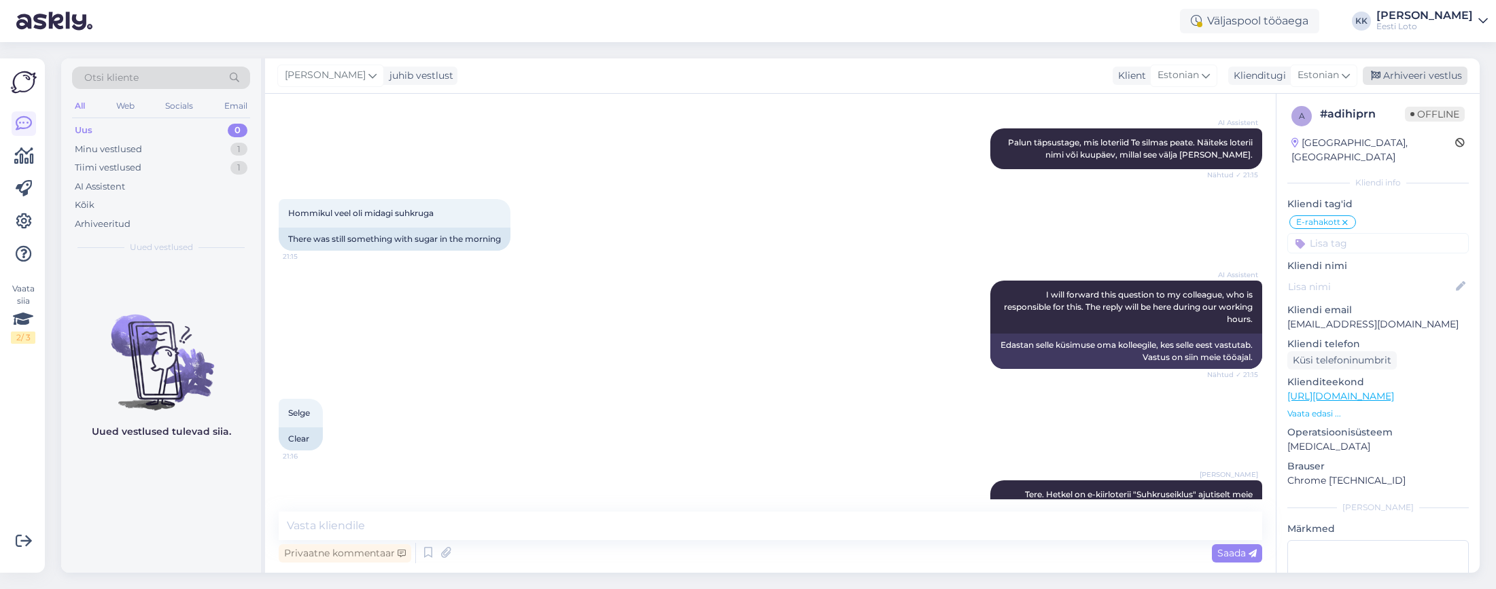
click at [1399, 78] on div "Arhiveeri vestlus" at bounding box center [1415, 76] width 105 height 18
